Goal: Task Accomplishment & Management: Complete application form

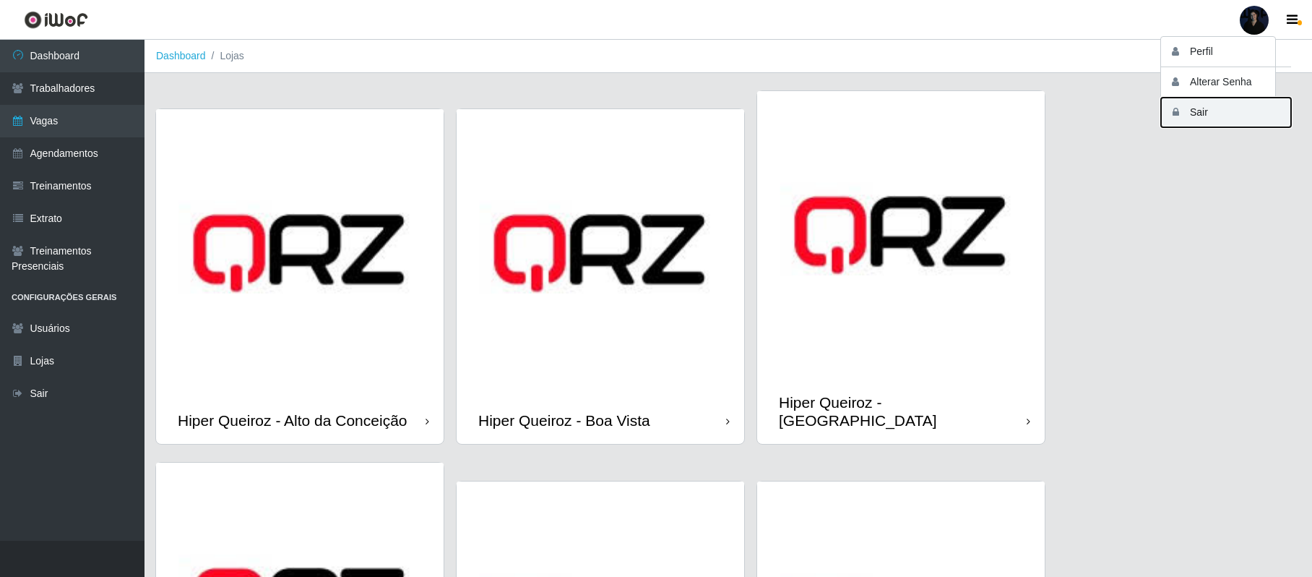
click at [1194, 108] on button "Sair" at bounding box center [1226, 113] width 130 height 30
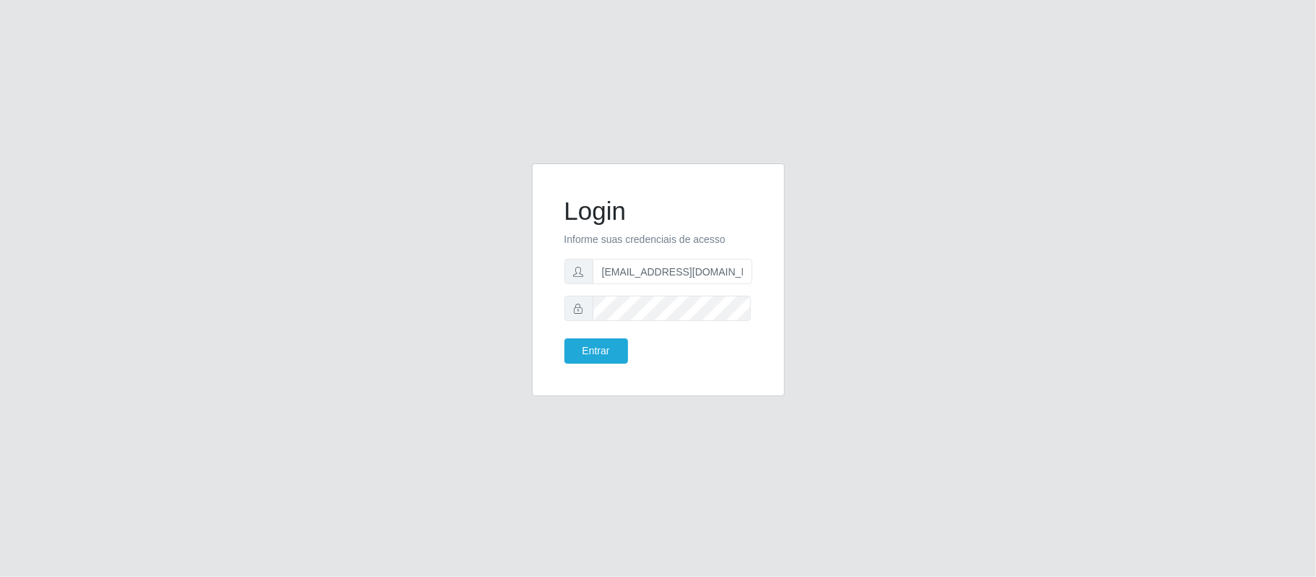
click at [651, 266] on input "[EMAIL_ADDRESS][DOMAIN_NAME]" at bounding box center [672, 271] width 160 height 25
drag, startPoint x: 726, startPoint y: 269, endPoint x: 671, endPoint y: 270, distance: 54.9
click at [671, 270] on input "[EMAIL_ADDRESS][DOMAIN_NAME]" at bounding box center [672, 271] width 160 height 25
type input "[EMAIL_ADDRESS][DOMAIN_NAME]"
click at [607, 344] on button "Entrar" at bounding box center [596, 350] width 64 height 25
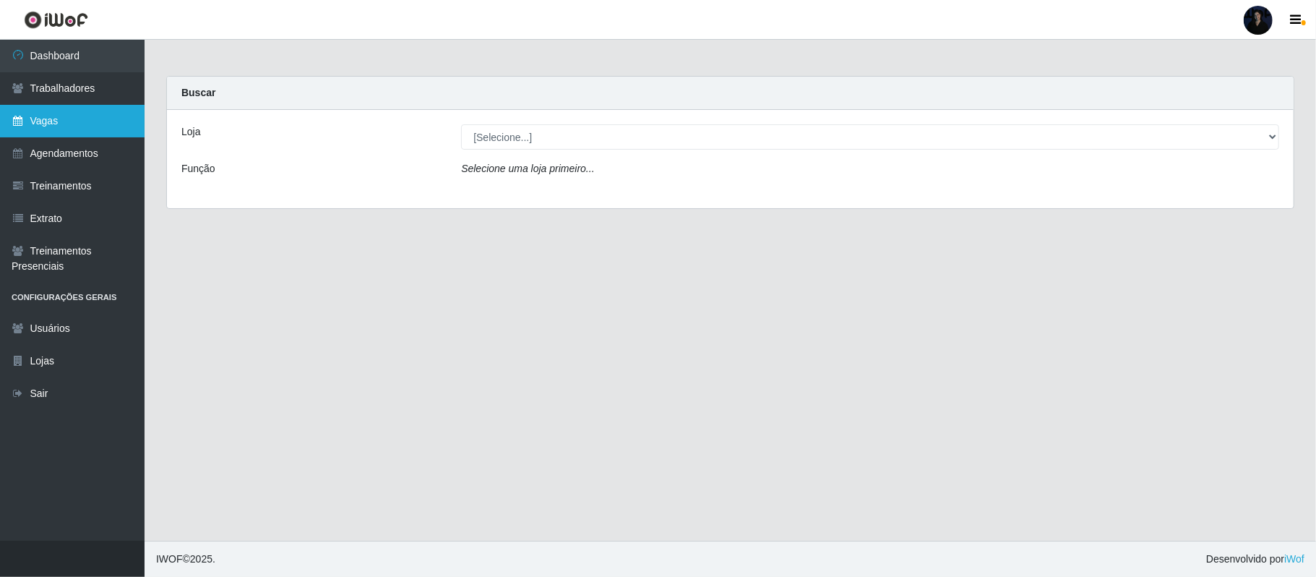
click at [59, 124] on link "Vagas" at bounding box center [72, 121] width 145 height 33
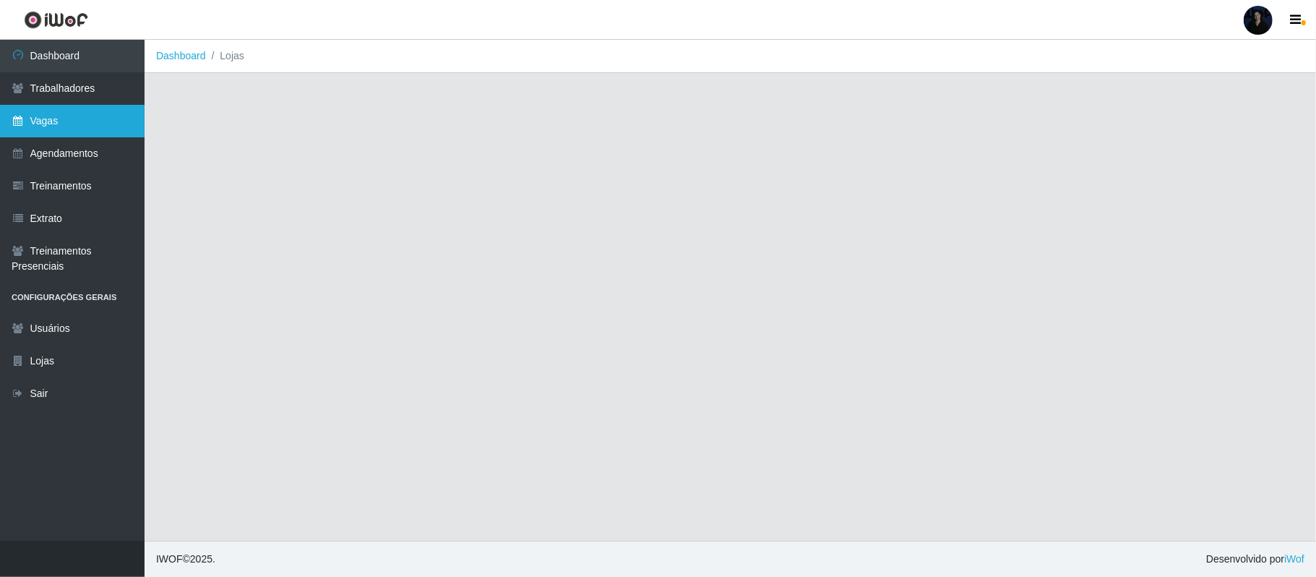
click at [61, 124] on link "Vagas" at bounding box center [72, 121] width 145 height 33
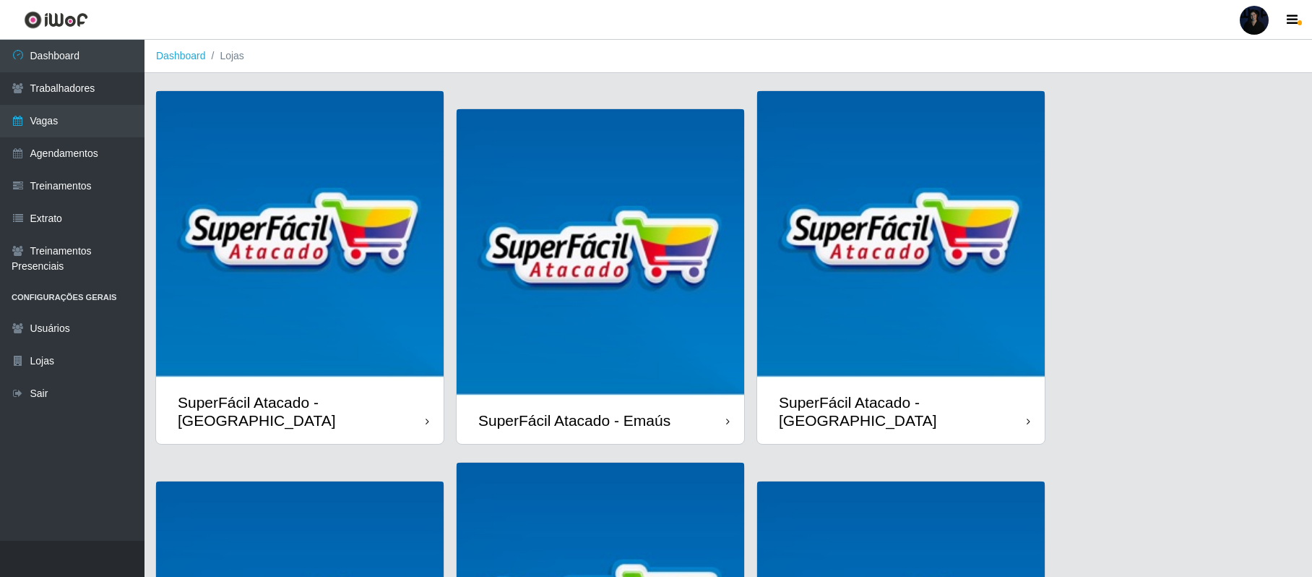
scroll to position [293, 0]
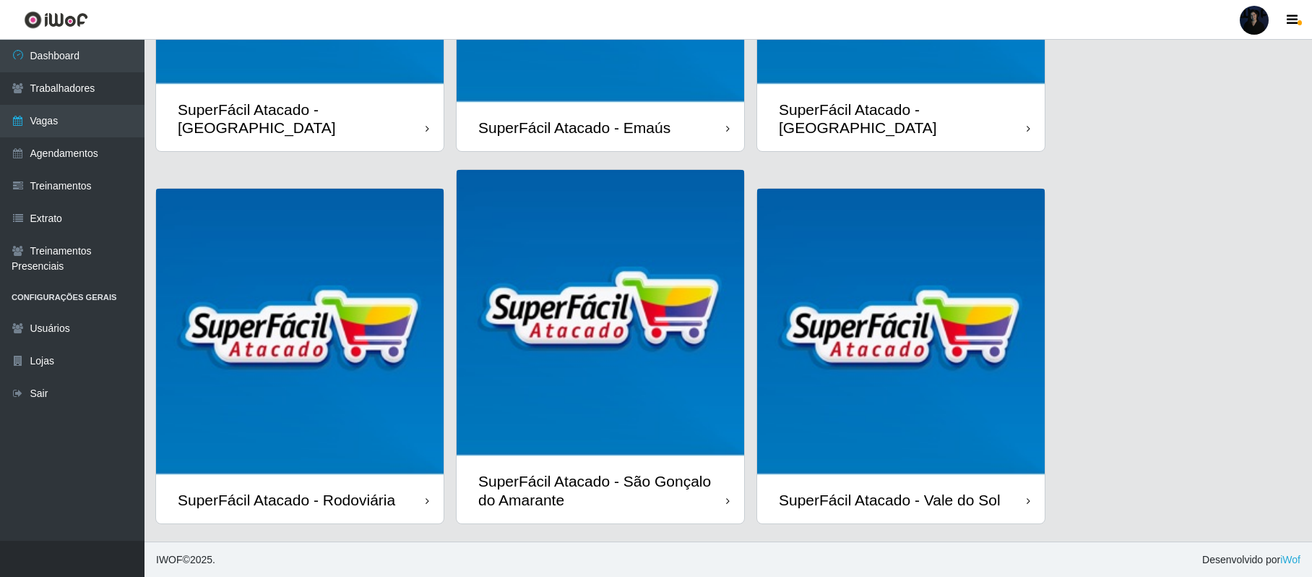
click at [857, 379] on img at bounding box center [901, 333] width 288 height 288
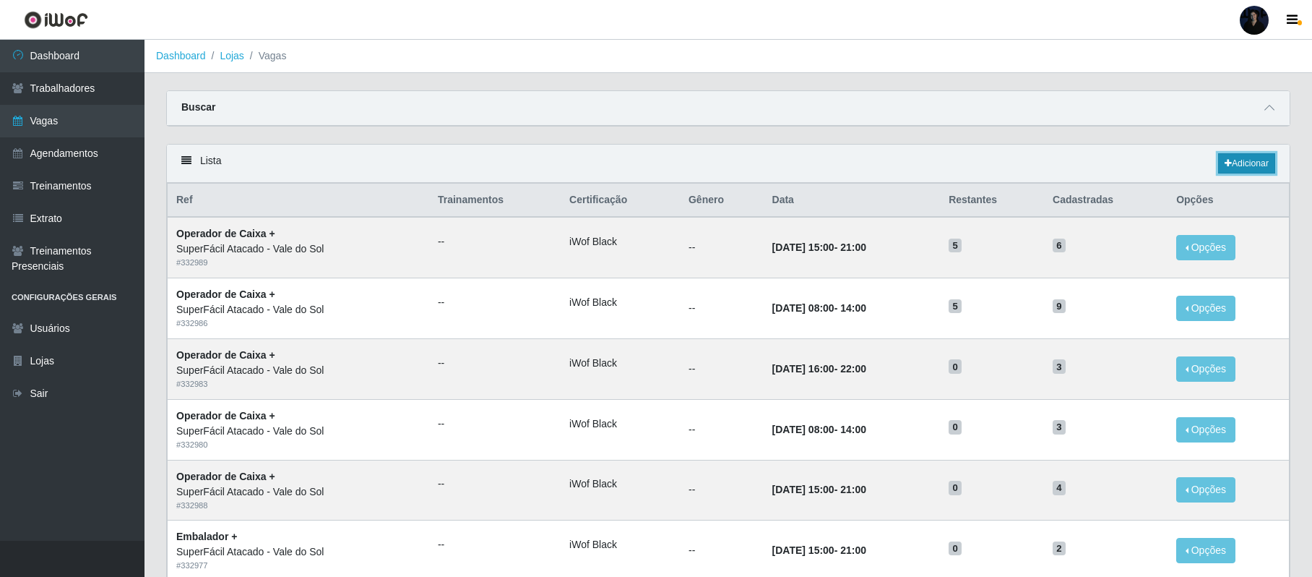
click at [1260, 165] on link "Adicionar" at bounding box center [1246, 163] width 57 height 20
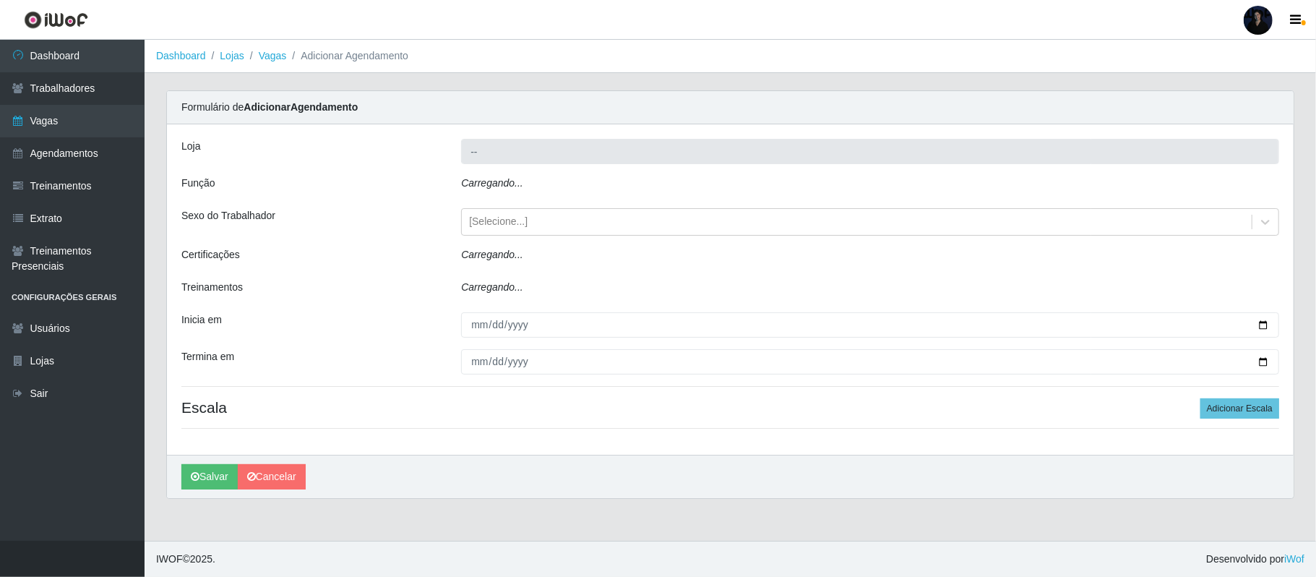
type input "SuperFácil Atacado - Vale do Sol"
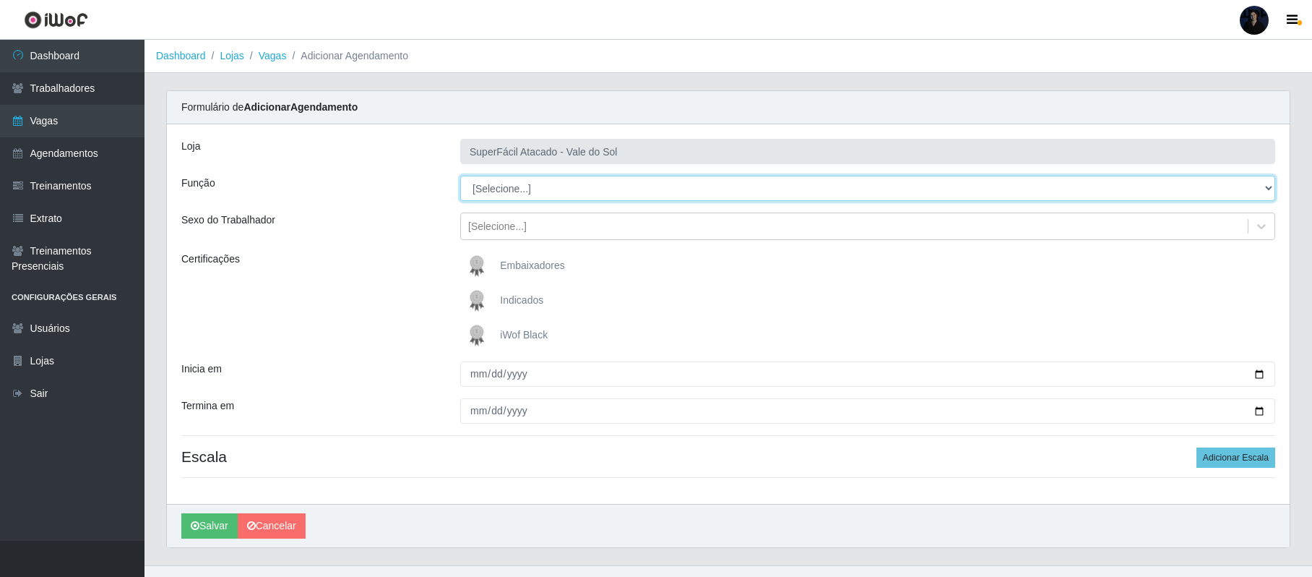
click at [548, 191] on select "[Selecione...] Embalador Embalador + Embalador ++ Operador de Caixa Operador de…" at bounding box center [867, 188] width 815 height 25
select select "70"
click at [460, 176] on select "[Selecione...] Embalador Embalador + Embalador ++ Operador de Caixa Operador de…" at bounding box center [867, 188] width 815 height 25
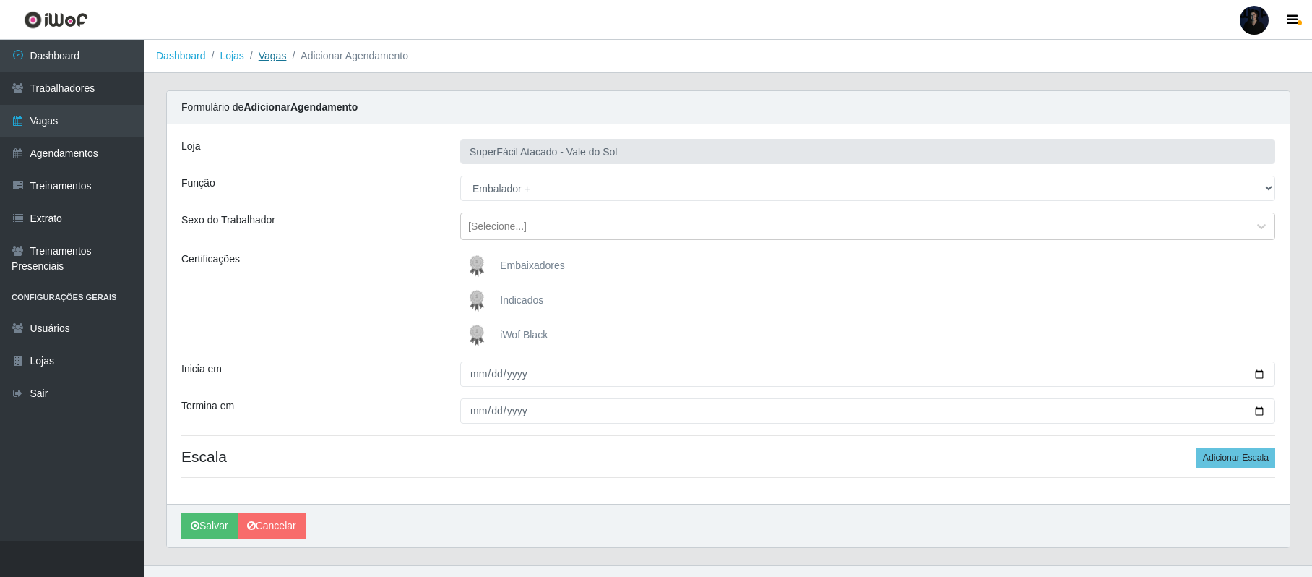
click at [277, 56] on link "Vagas" at bounding box center [273, 56] width 28 height 12
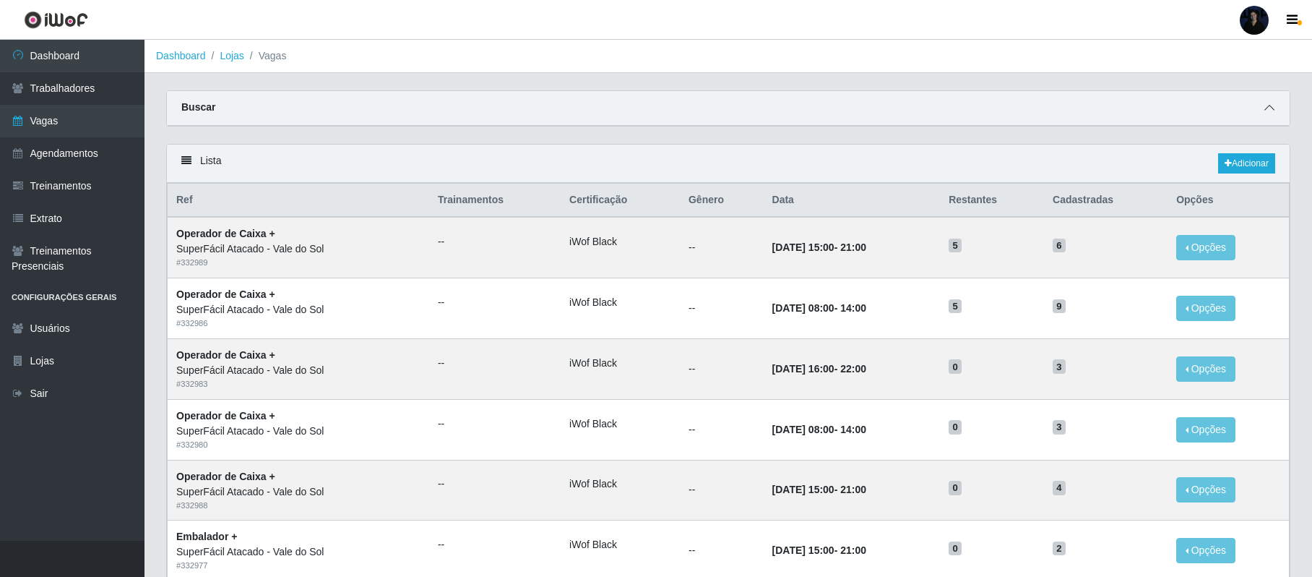
click at [1266, 103] on icon at bounding box center [1269, 108] width 10 height 10
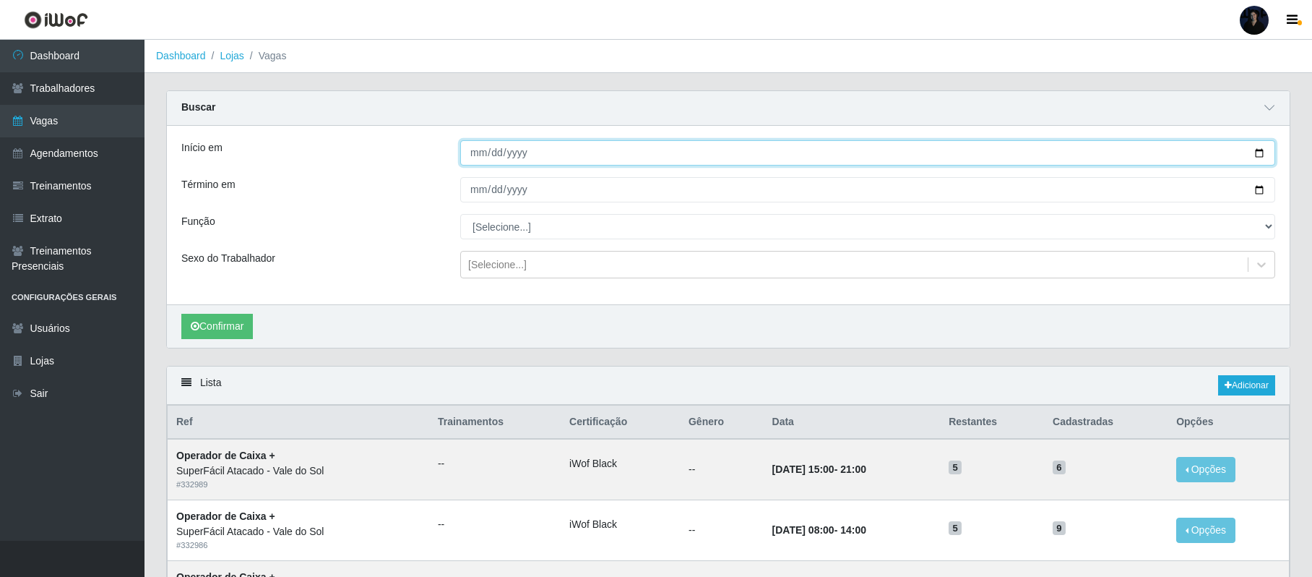
click at [1259, 148] on input "Início em" at bounding box center [867, 152] width 815 height 25
type input "2025-09-21"
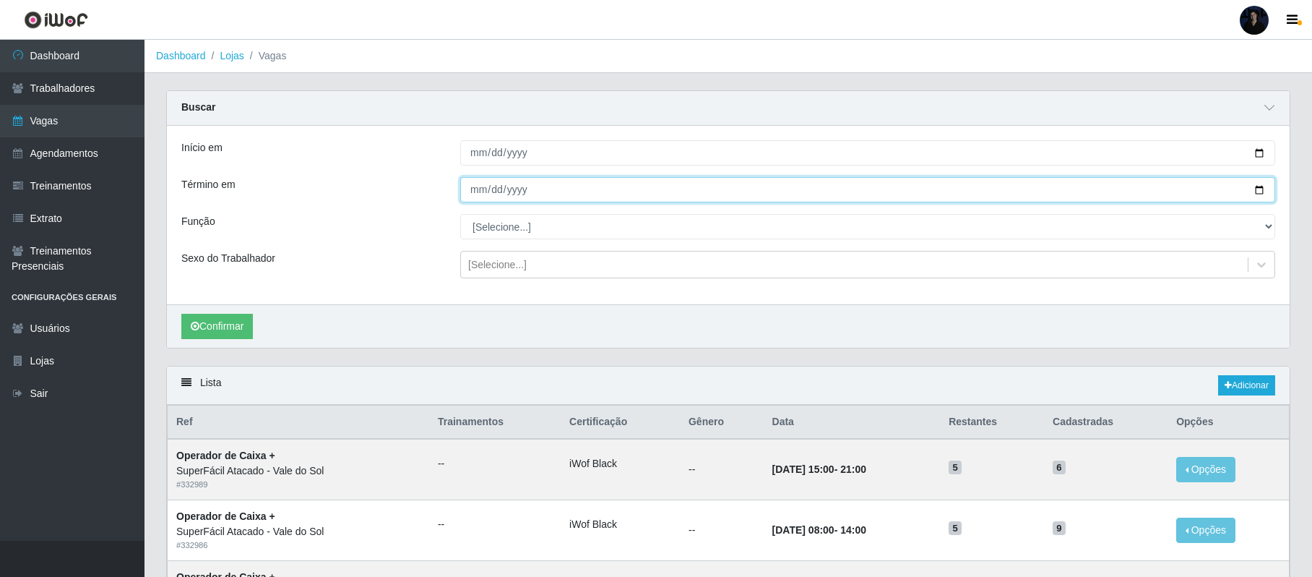
click at [1261, 185] on input "Término em" at bounding box center [867, 189] width 815 height 25
type input "2025-09-21"
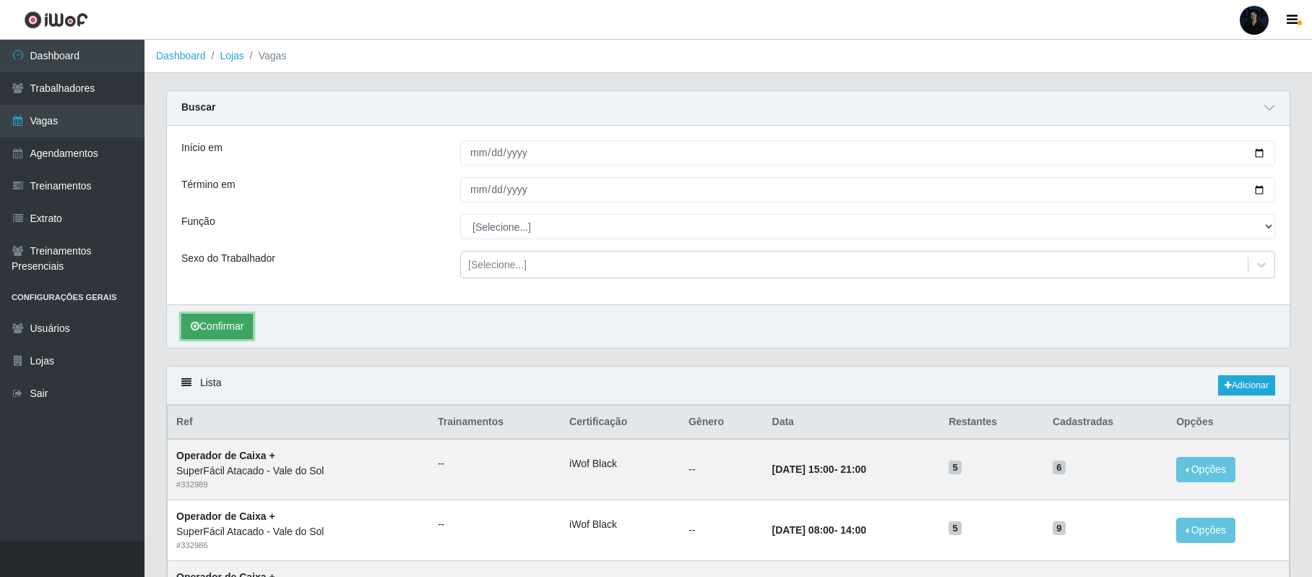
click at [212, 329] on button "Confirmar" at bounding box center [217, 326] width 72 height 25
click at [1249, 386] on link "Adicionar" at bounding box center [1246, 385] width 57 height 20
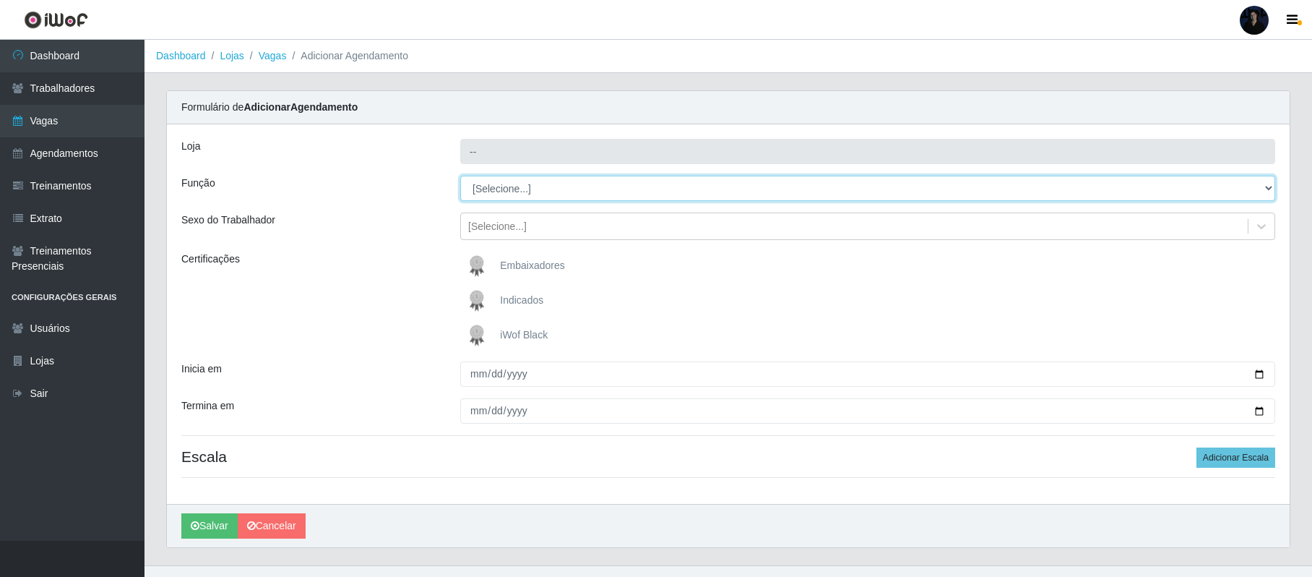
type input "SuperFácil Atacado - Vale do Sol"
click at [496, 189] on select "[Selecione...] Embalador Embalador + Embalador ++ Operador de Caixa Operador de…" at bounding box center [867, 188] width 815 height 25
select select "70"
click at [460, 176] on select "[Selecione...] Embalador Embalador + Embalador ++ Operador de Caixa Operador de…" at bounding box center [867, 188] width 815 height 25
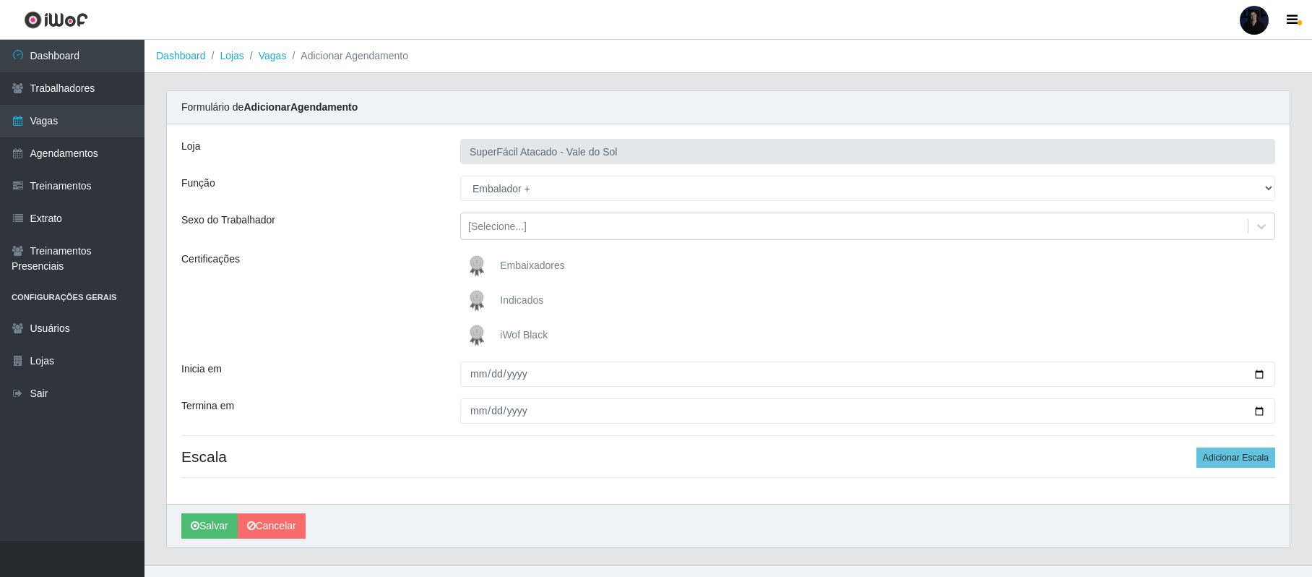
click at [501, 333] on span "iWof Black" at bounding box center [524, 335] width 48 height 12
click at [0, 0] on input "iWof Black" at bounding box center [0, 0] width 0 height 0
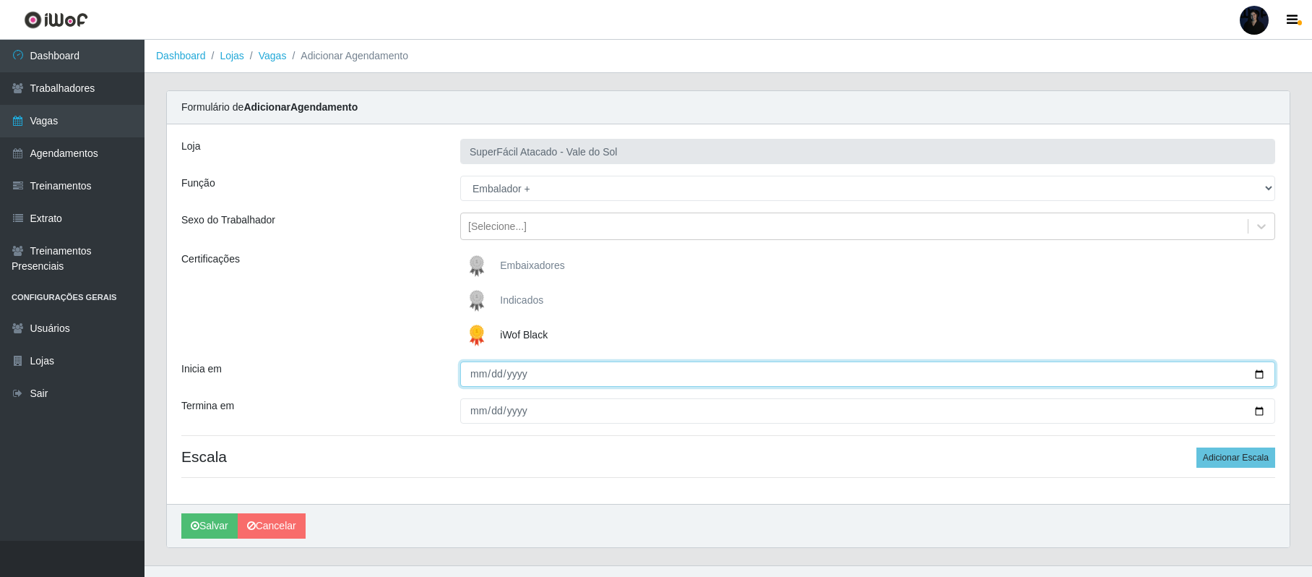
click at [1253, 374] on input "Inicia em" at bounding box center [867, 373] width 815 height 25
type input "2025-09-28"
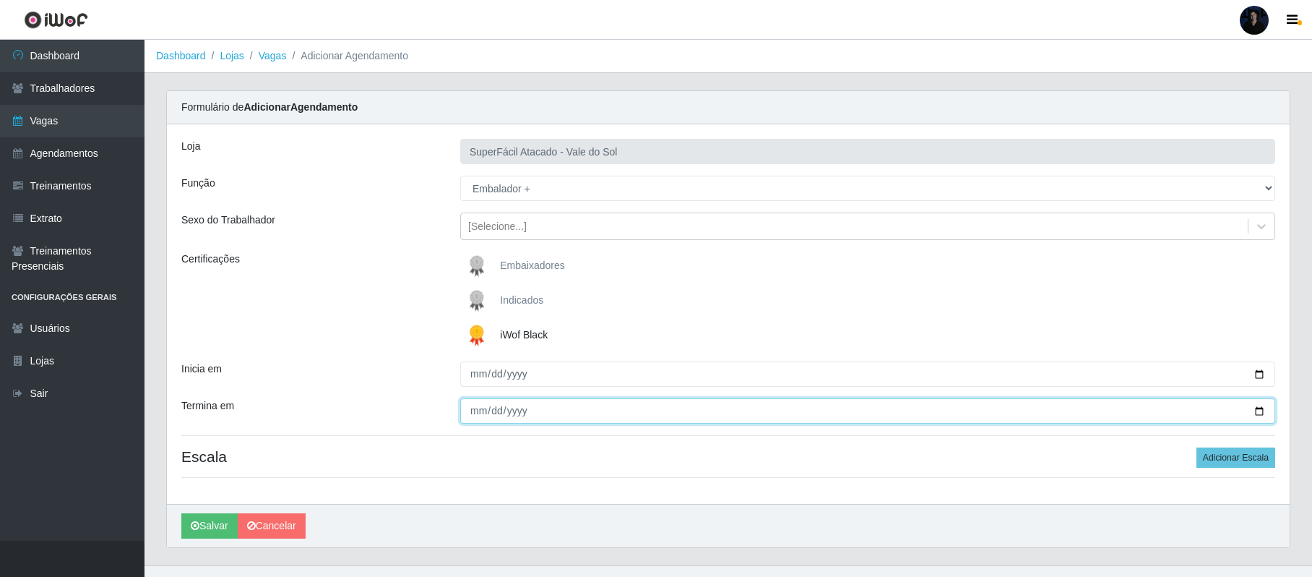
click at [1255, 414] on input "Termina em" at bounding box center [867, 410] width 815 height 25
type input "2025-09-28"
click at [1214, 457] on button "Adicionar Escala" at bounding box center [1236, 457] width 79 height 20
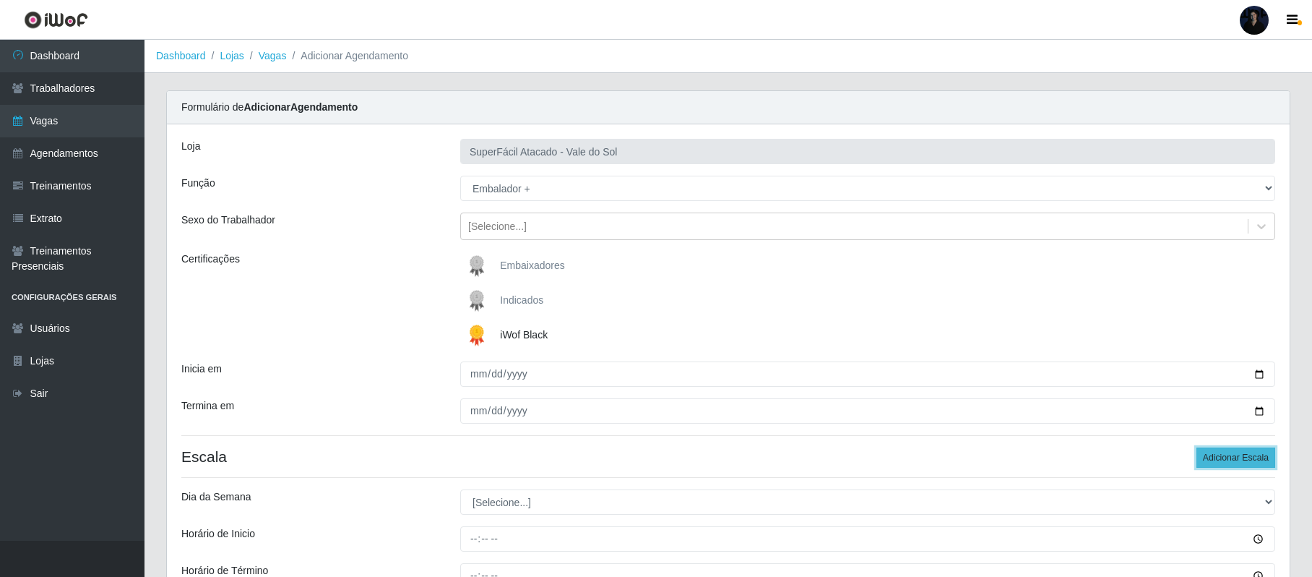
click at [1214, 457] on button "Adicionar Escala" at bounding box center [1236, 457] width 79 height 20
click at [383, 278] on div "Certificações" at bounding box center [310, 300] width 279 height 98
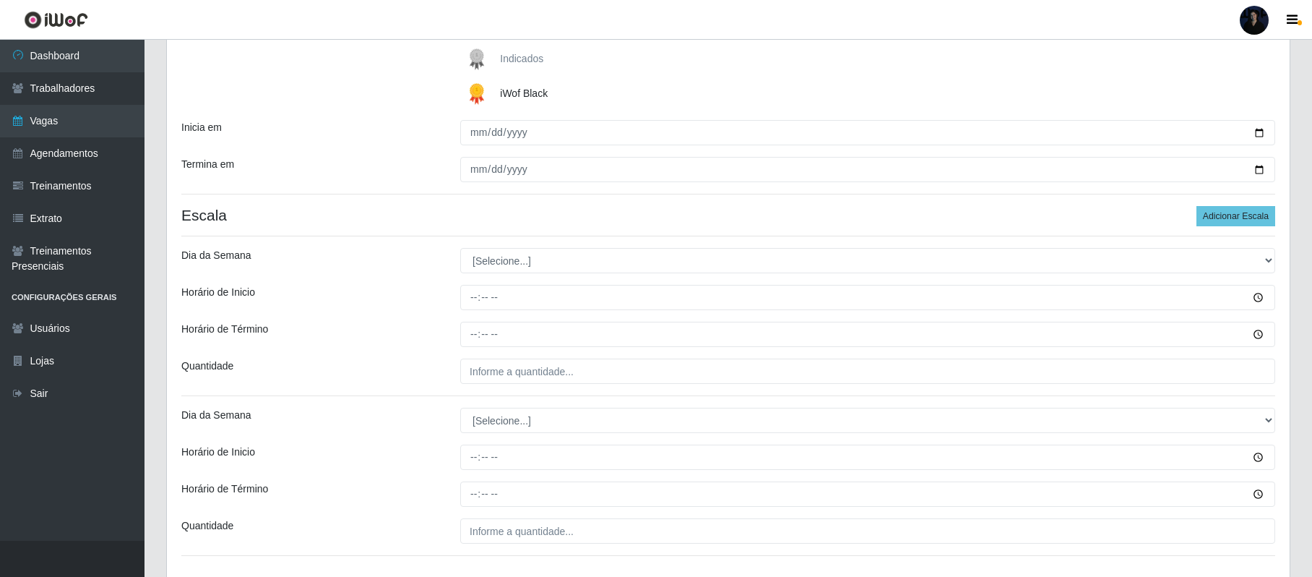
scroll to position [289, 0]
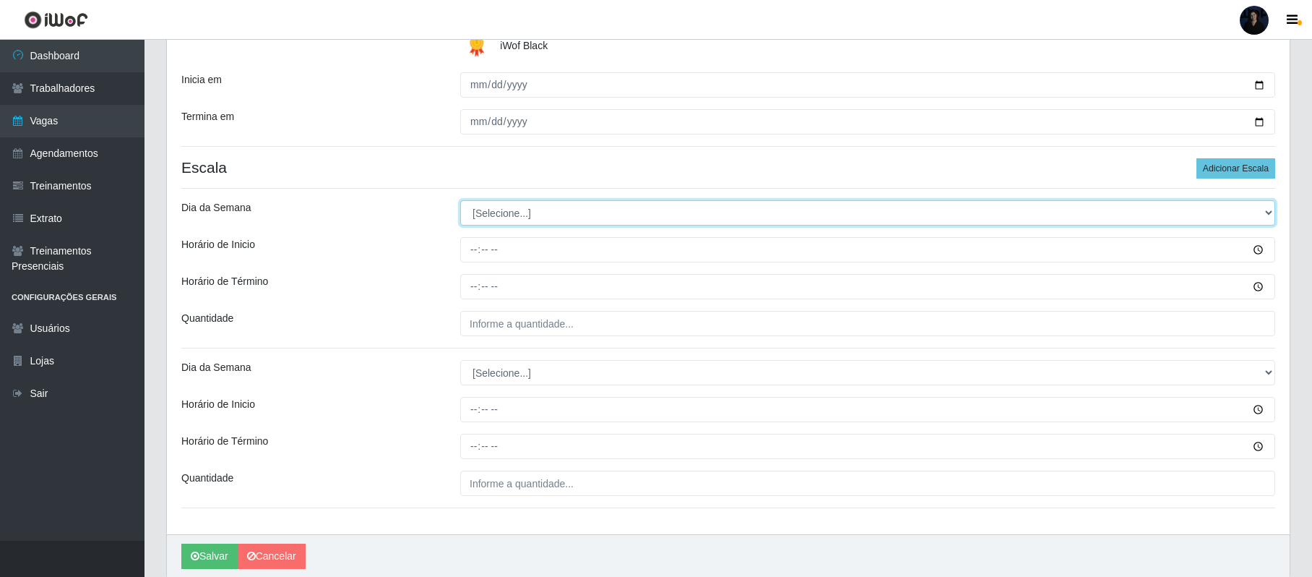
click at [514, 215] on select "[Selecione...] Segunda Terça Quarta Quinta Sexta Sábado Domingo" at bounding box center [867, 212] width 815 height 25
select select "0"
click at [460, 202] on select "[Selecione...] Segunda Terça Quarta Quinta Sexta Sábado Domingo" at bounding box center [867, 212] width 815 height 25
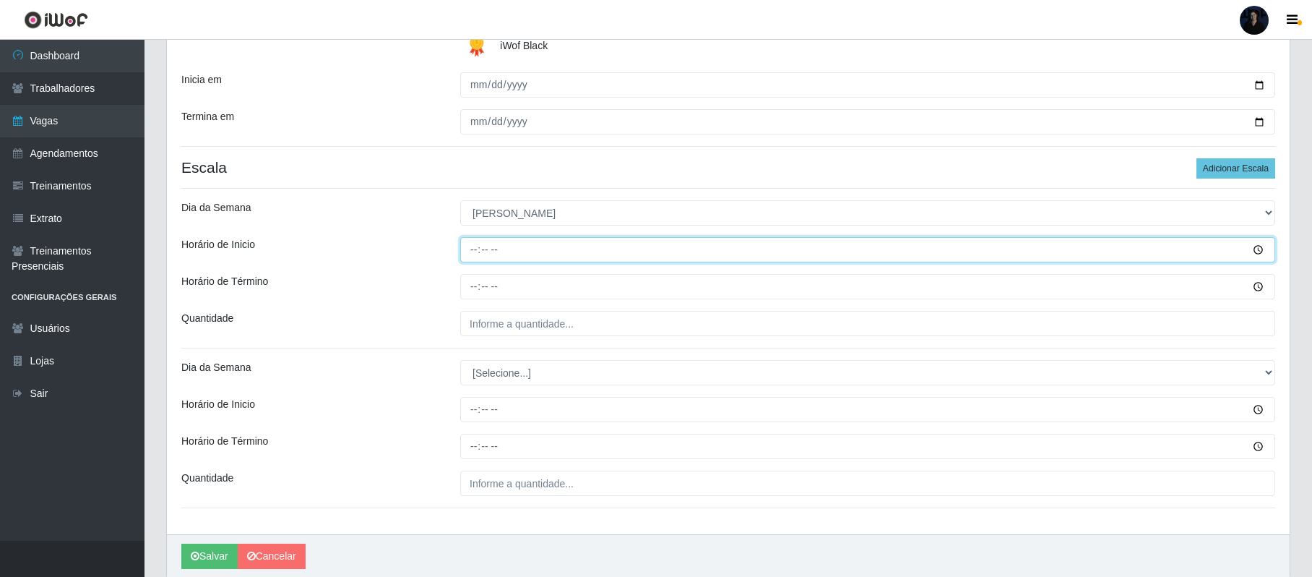
click at [470, 247] on input "Horário de Inicio" at bounding box center [867, 249] width 815 height 25
type input "08:00"
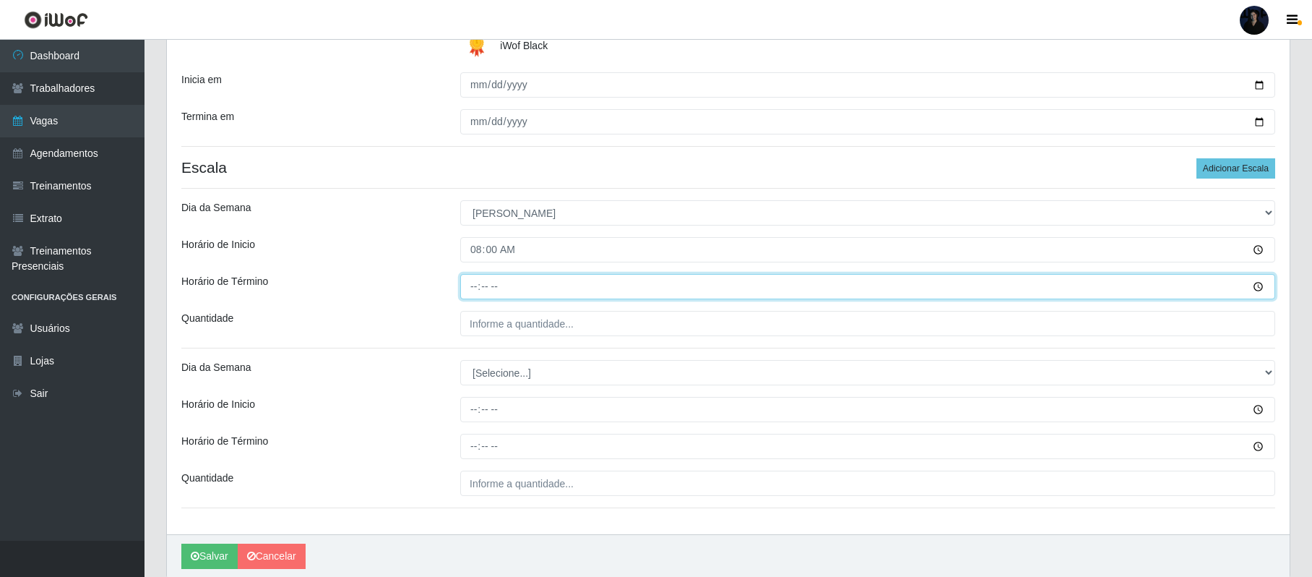
click at [463, 290] on input "Horário de Término" at bounding box center [867, 286] width 815 height 25
type input "14:00"
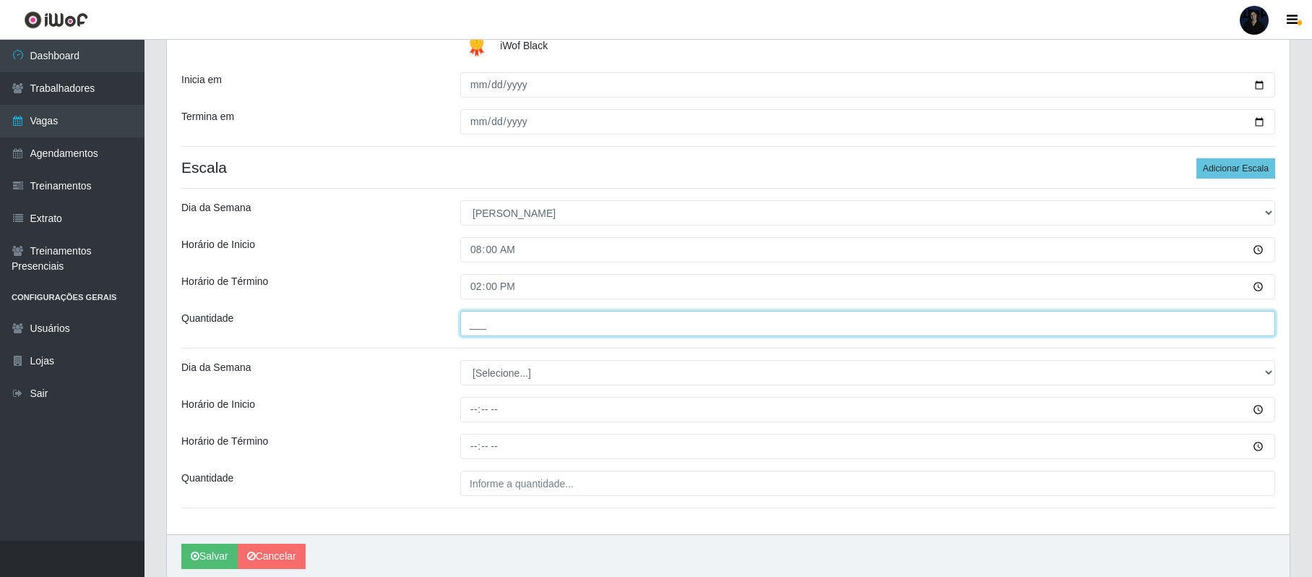
click at [477, 335] on input "___" at bounding box center [867, 323] width 815 height 25
type input "3__"
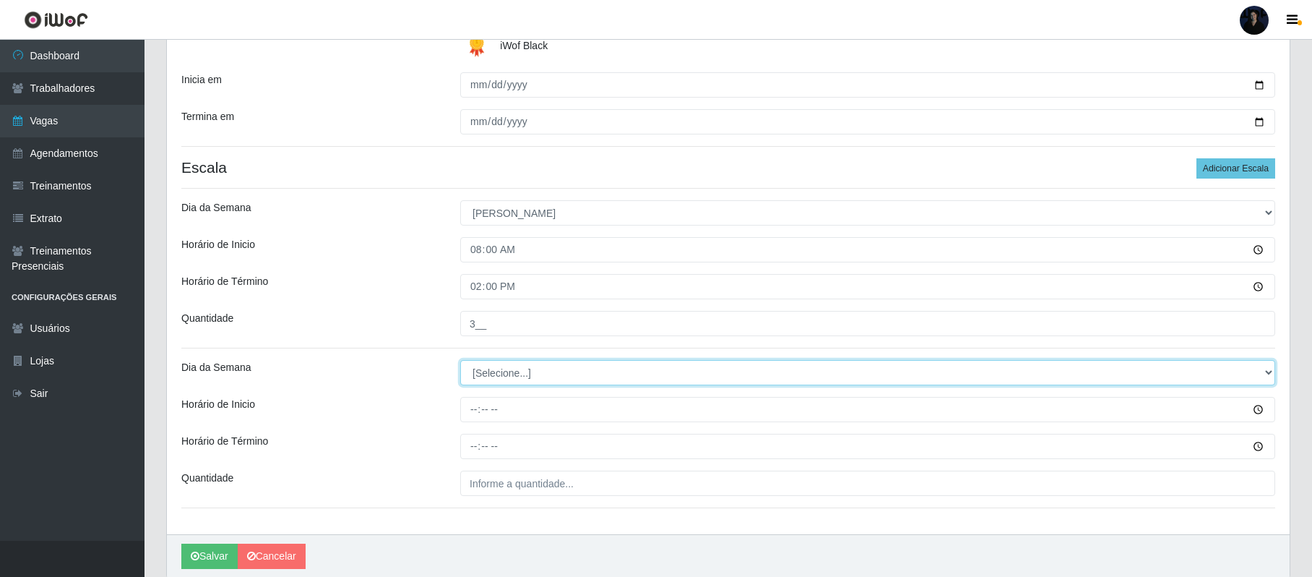
click at [478, 370] on select "[Selecione...] Segunda Terça Quarta Quinta Sexta Sábado Domingo" at bounding box center [867, 372] width 815 height 25
select select "0"
click at [460, 361] on select "[Selecione...] Segunda Terça Quarta Quinta Sexta Sábado Domingo" at bounding box center [867, 372] width 815 height 25
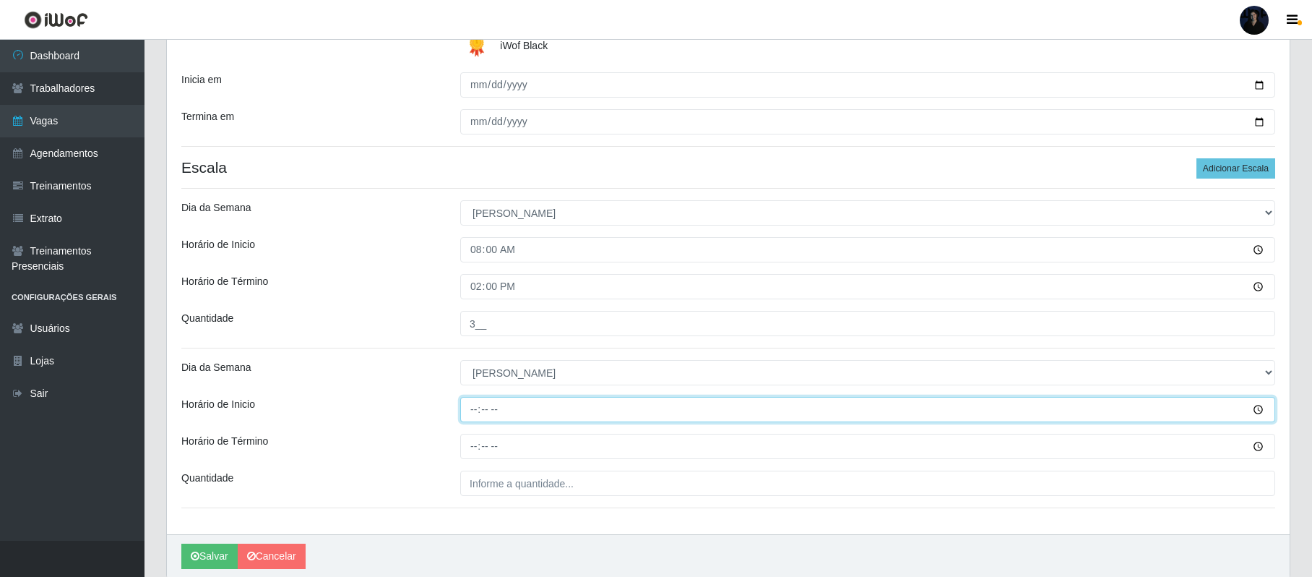
click at [469, 418] on input "Horário de Inicio" at bounding box center [867, 409] width 815 height 25
type input "15:00"
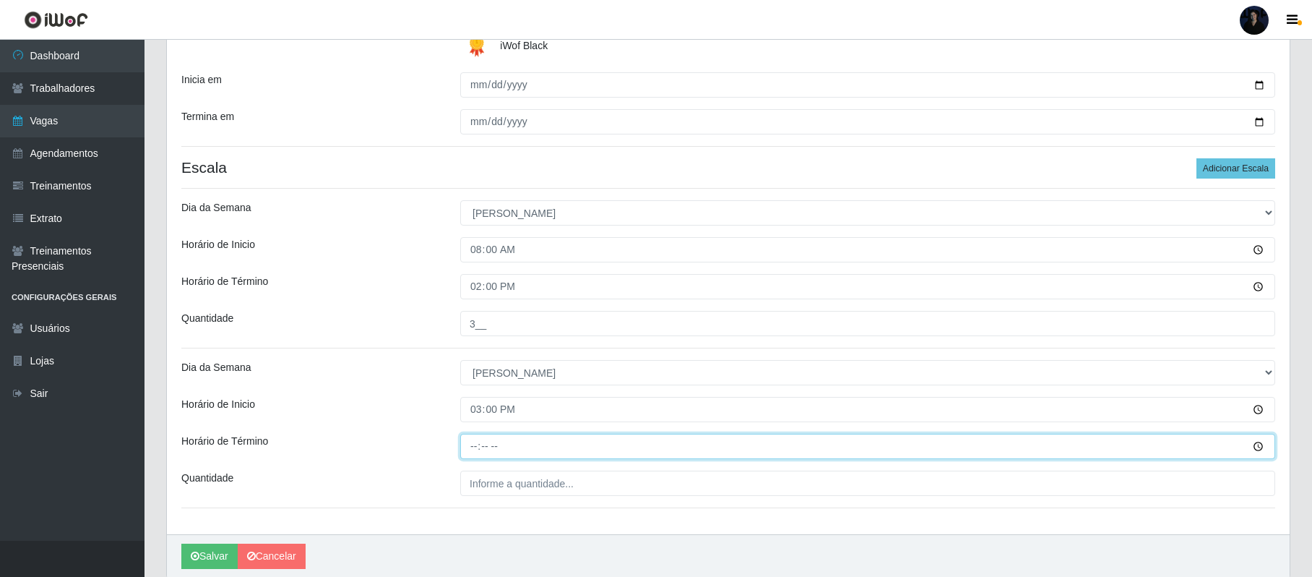
click at [478, 449] on input "Horário de Término" at bounding box center [867, 446] width 815 height 25
type input "21:00"
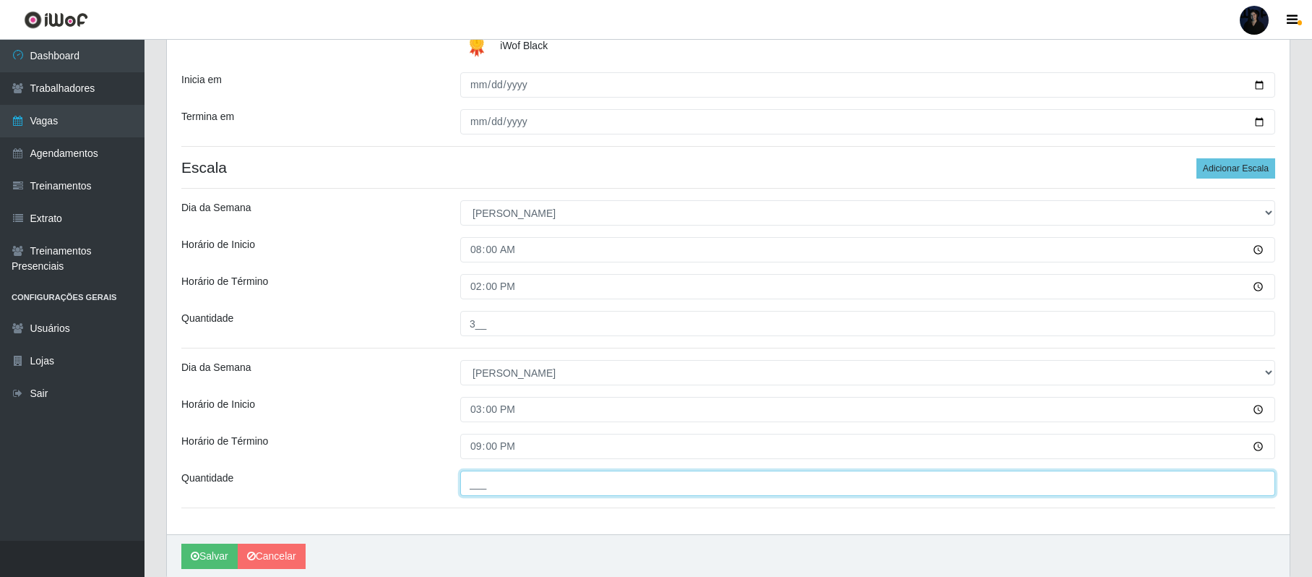
click at [468, 481] on input "___" at bounding box center [867, 482] width 815 height 25
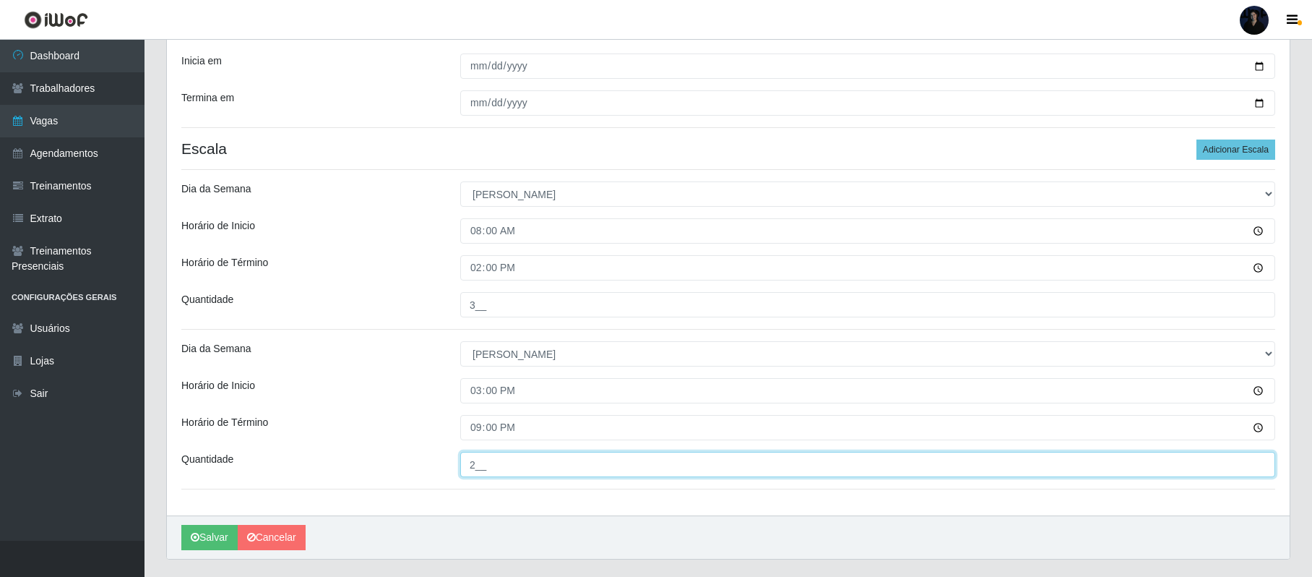
scroll to position [347, 0]
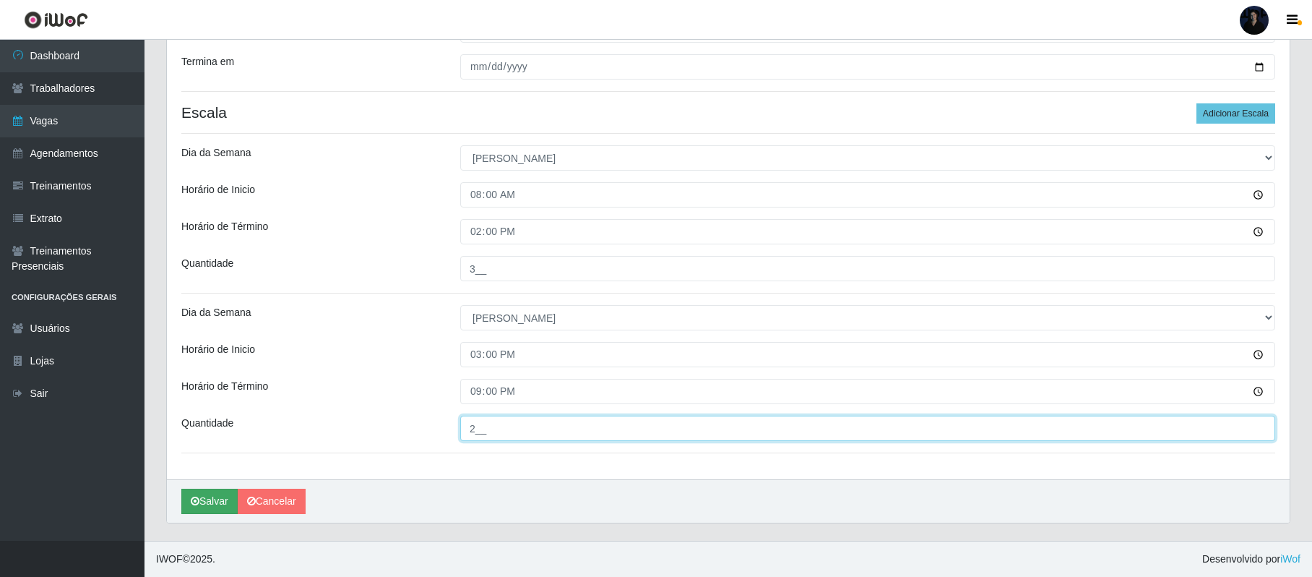
type input "2__"
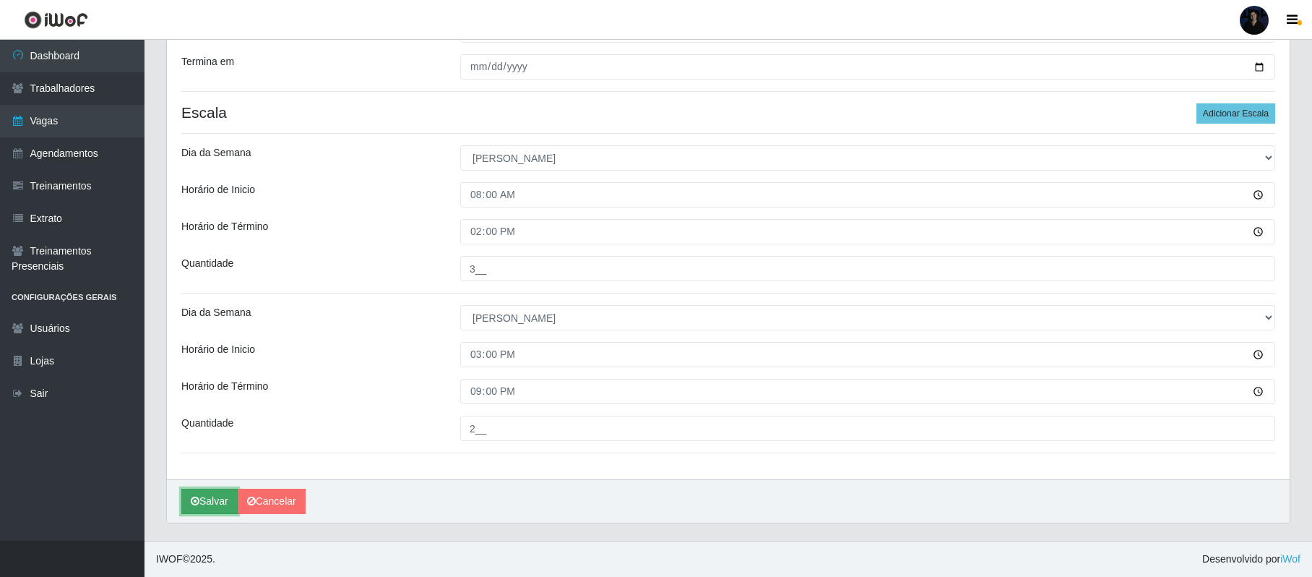
click at [208, 504] on button "Salvar" at bounding box center [209, 500] width 56 height 25
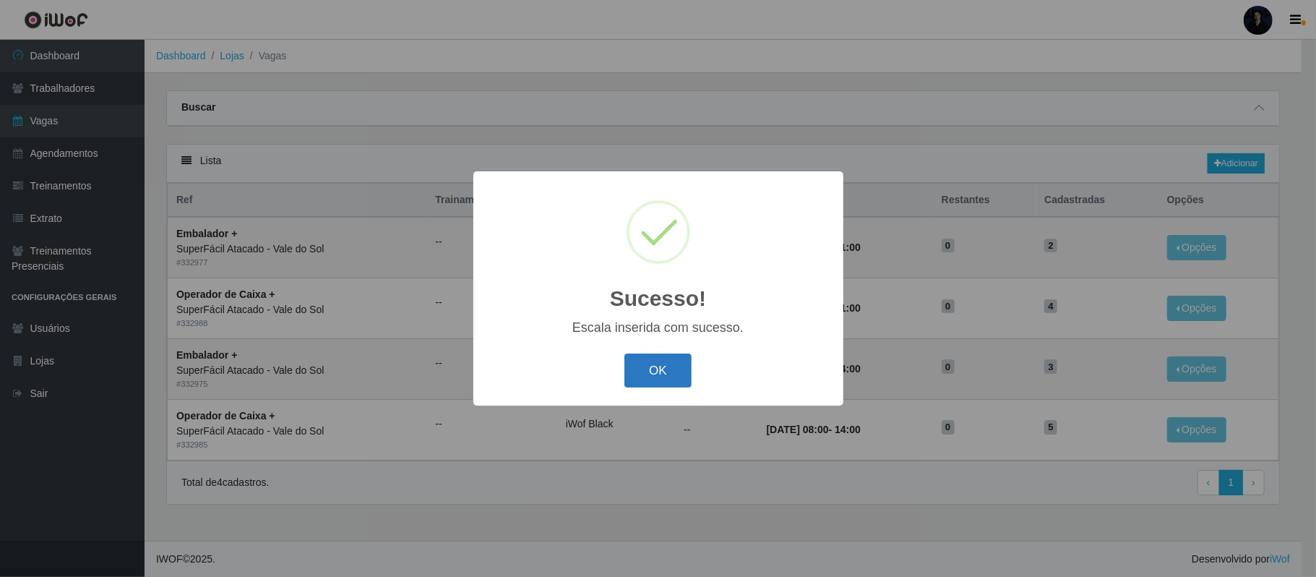
click at [659, 379] on button "OK" at bounding box center [657, 370] width 67 height 34
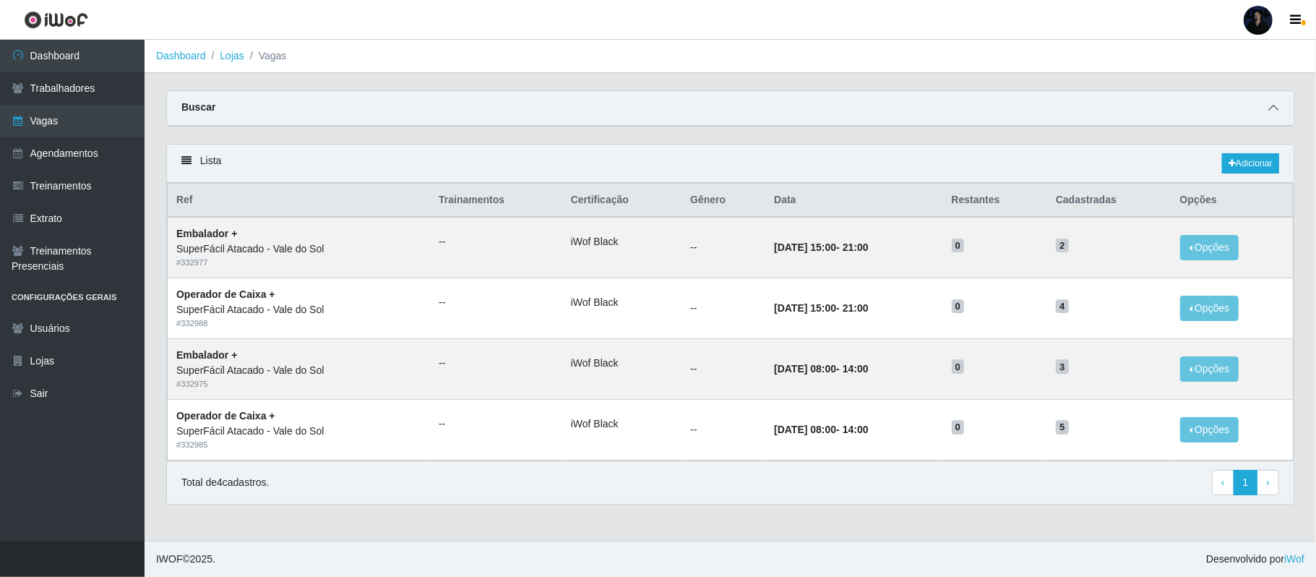
click at [1270, 108] on icon at bounding box center [1273, 108] width 10 height 10
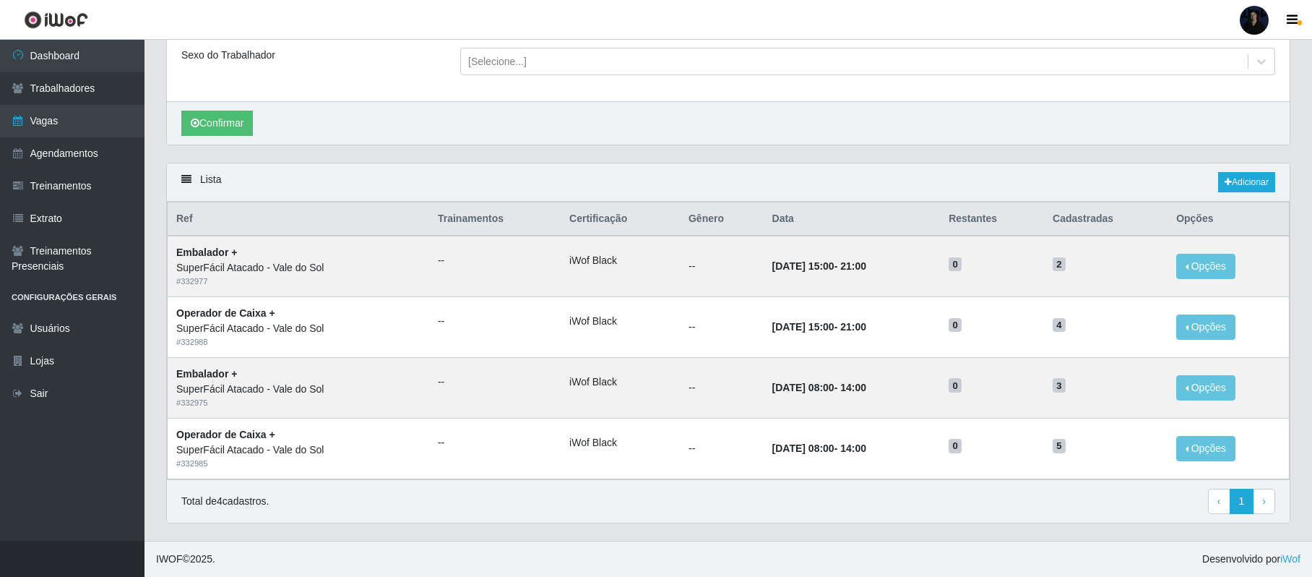
scroll to position [208, 0]
drag, startPoint x: 1301, startPoint y: 100, endPoint x: 1084, endPoint y: 17, distance: 232.6
click at [1301, 100] on div "Carregando... Buscar Início em 2025-09-21 Término em 2025-09-21 Função [Selecio…" at bounding box center [729, 213] width 1168 height 653
click at [69, 128] on link "Vagas" at bounding box center [72, 121] width 145 height 33
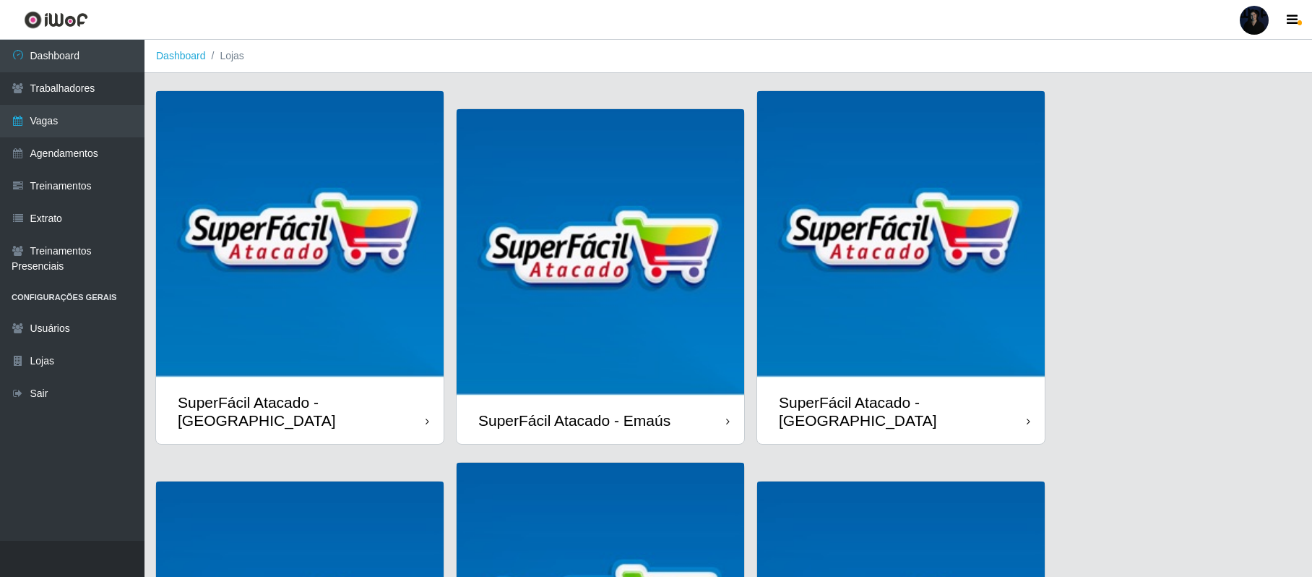
scroll to position [293, 0]
